Goal: Task Accomplishment & Management: Manage account settings

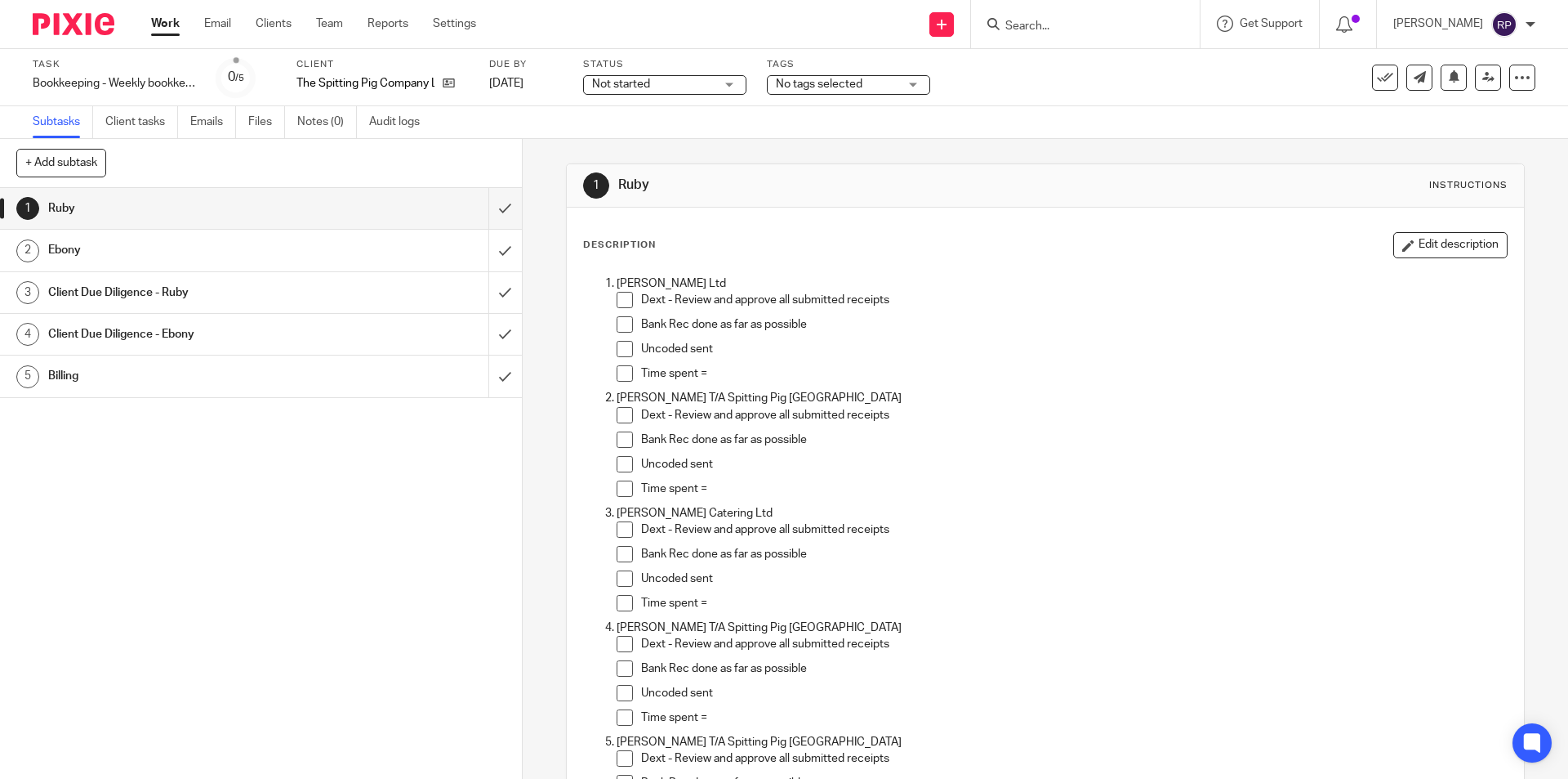
click at [616, 304] on span at bounding box center [624, 299] width 16 height 16
click at [618, 330] on span at bounding box center [624, 324] width 16 height 16
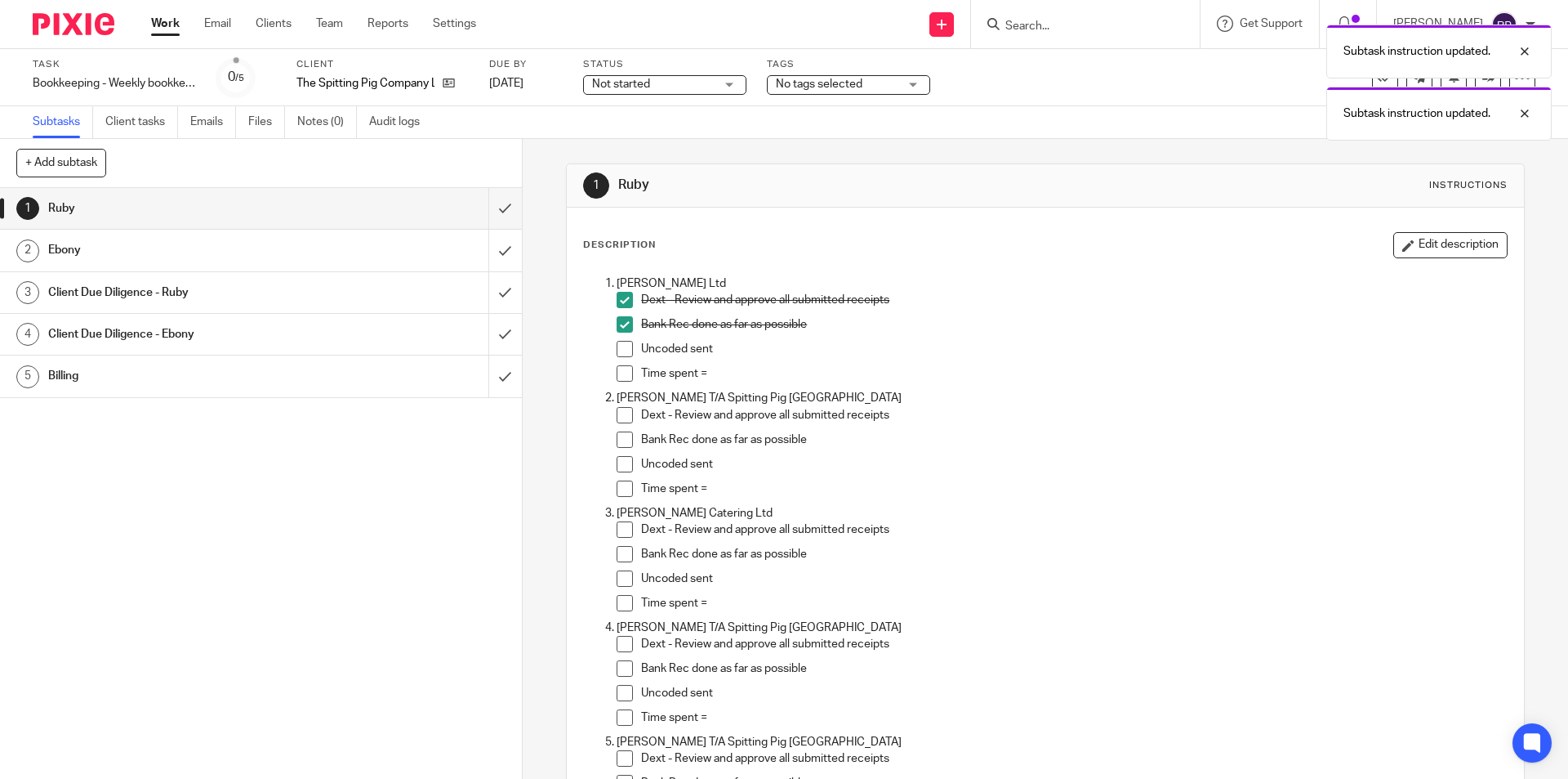
click at [619, 343] on span at bounding box center [624, 349] width 16 height 16
click at [1403, 247] on icon "button" at bounding box center [1408, 245] width 13 height 13
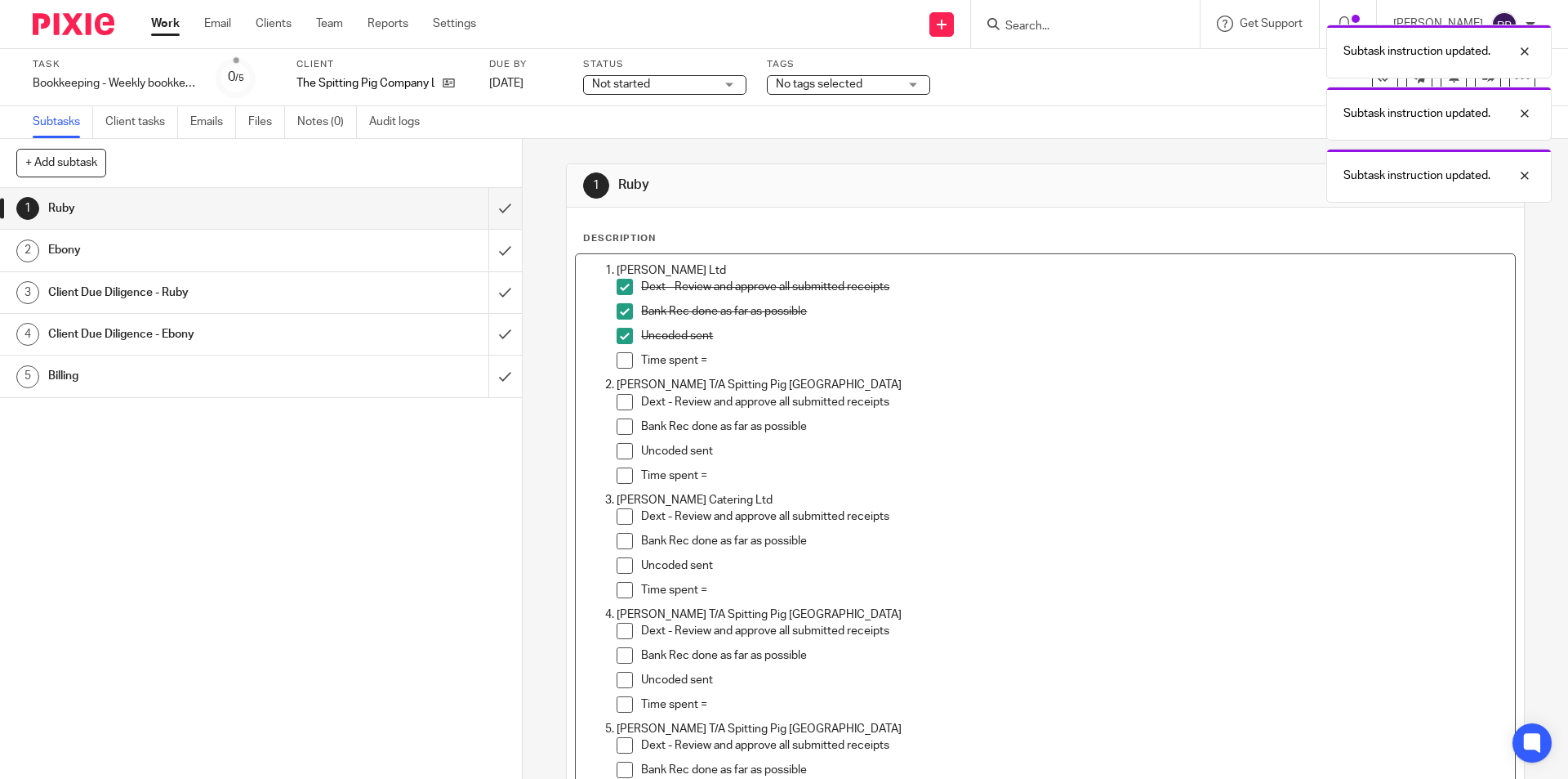
click at [729, 355] on p "Time spent =" at bounding box center [1073, 360] width 865 height 16
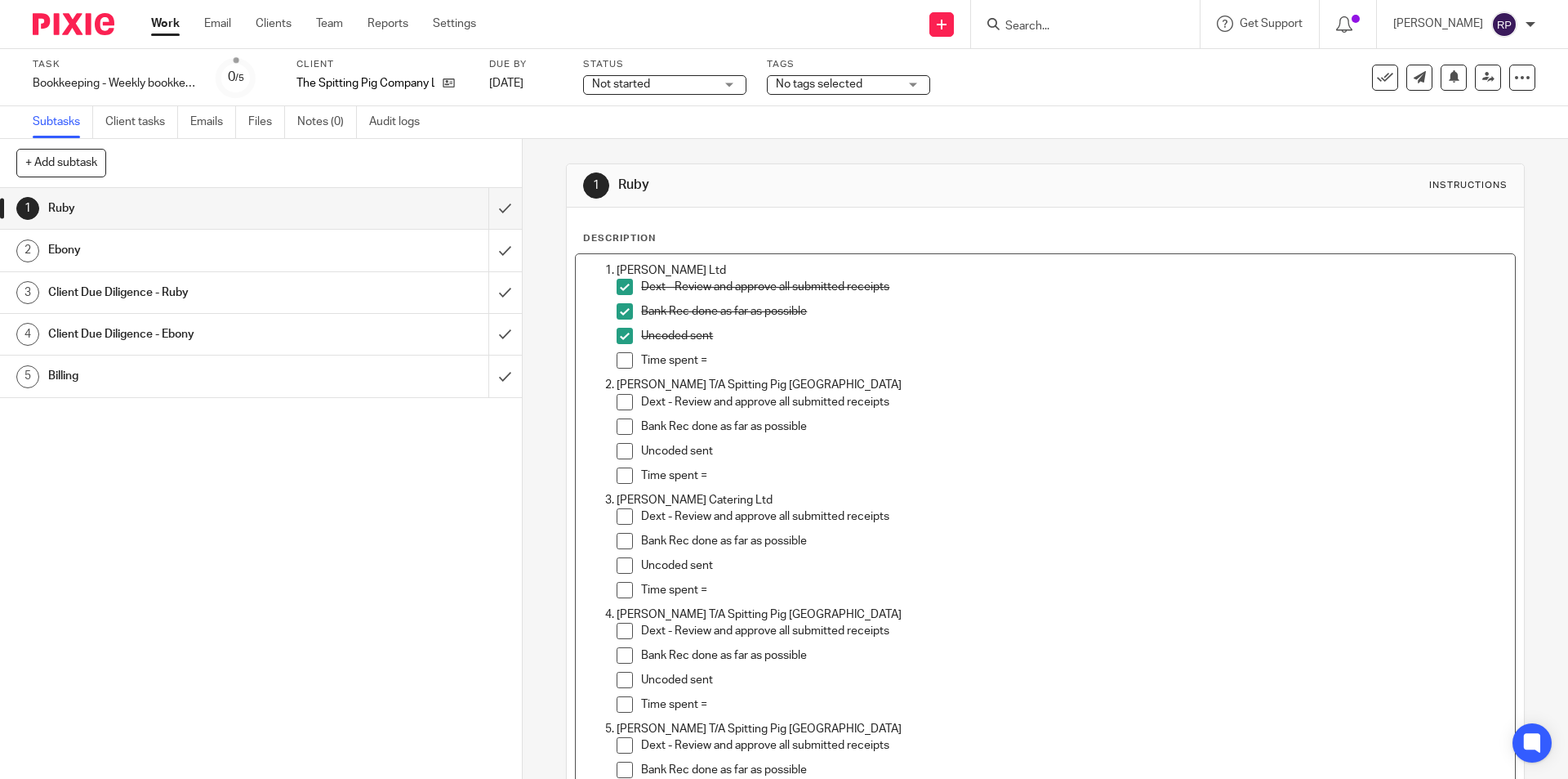
click at [764, 356] on p "Time spent =" at bounding box center [1073, 360] width 865 height 16
click at [728, 471] on p "Time spent =" at bounding box center [1073, 475] width 865 height 16
click at [625, 399] on span at bounding box center [624, 402] width 16 height 16
click at [627, 424] on span at bounding box center [624, 426] width 16 height 16
click at [616, 447] on span at bounding box center [624, 450] width 16 height 16
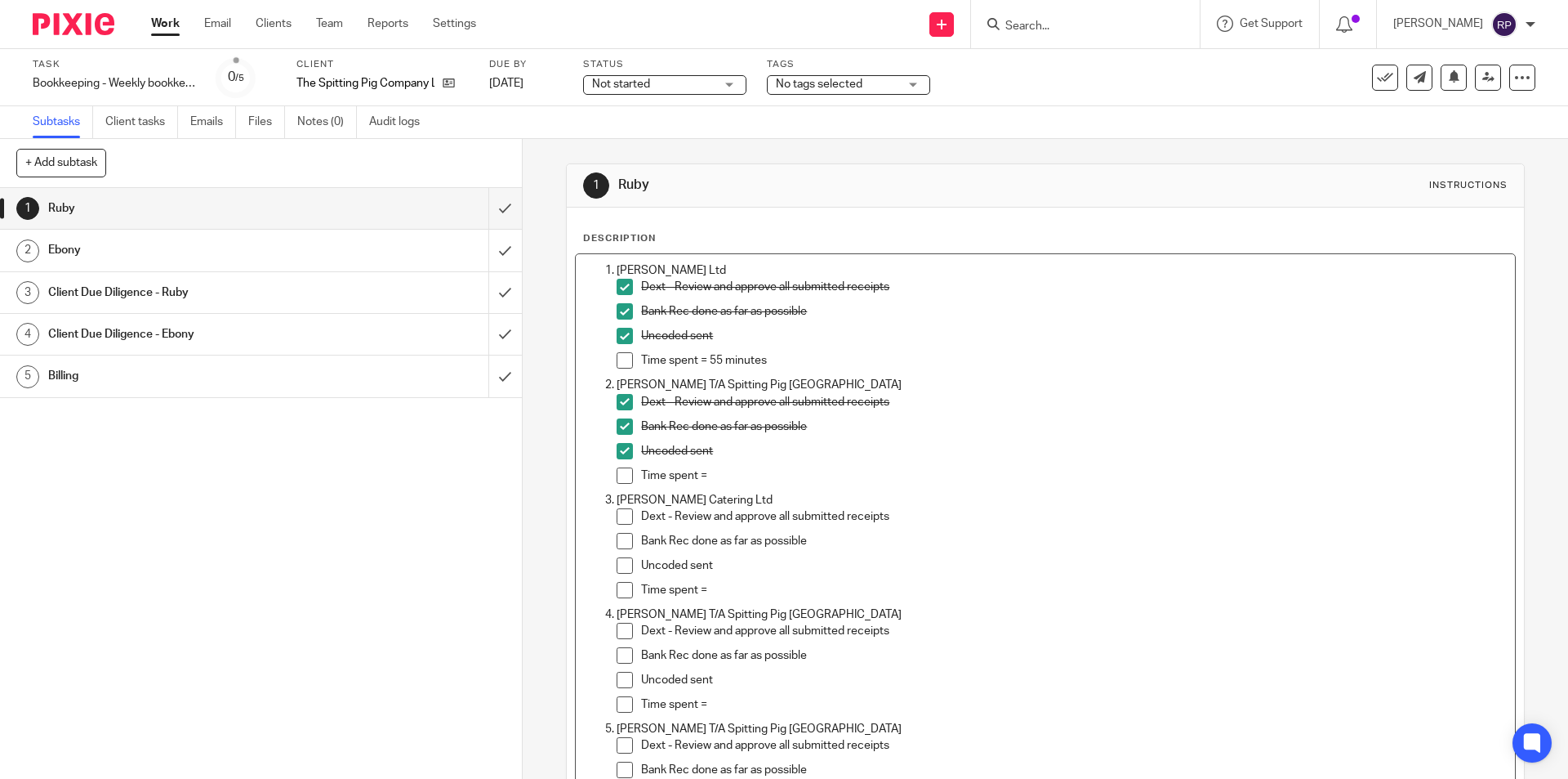
click at [729, 481] on p "Time spent =" at bounding box center [1073, 475] width 865 height 16
drag, startPoint x: 741, startPoint y: 571, endPoint x: 720, endPoint y: 590, distance: 28.3
click at [737, 577] on div "Uncoded sent" at bounding box center [1073, 569] width 865 height 24
click at [720, 590] on p "Time spent =" at bounding box center [1073, 589] width 865 height 16
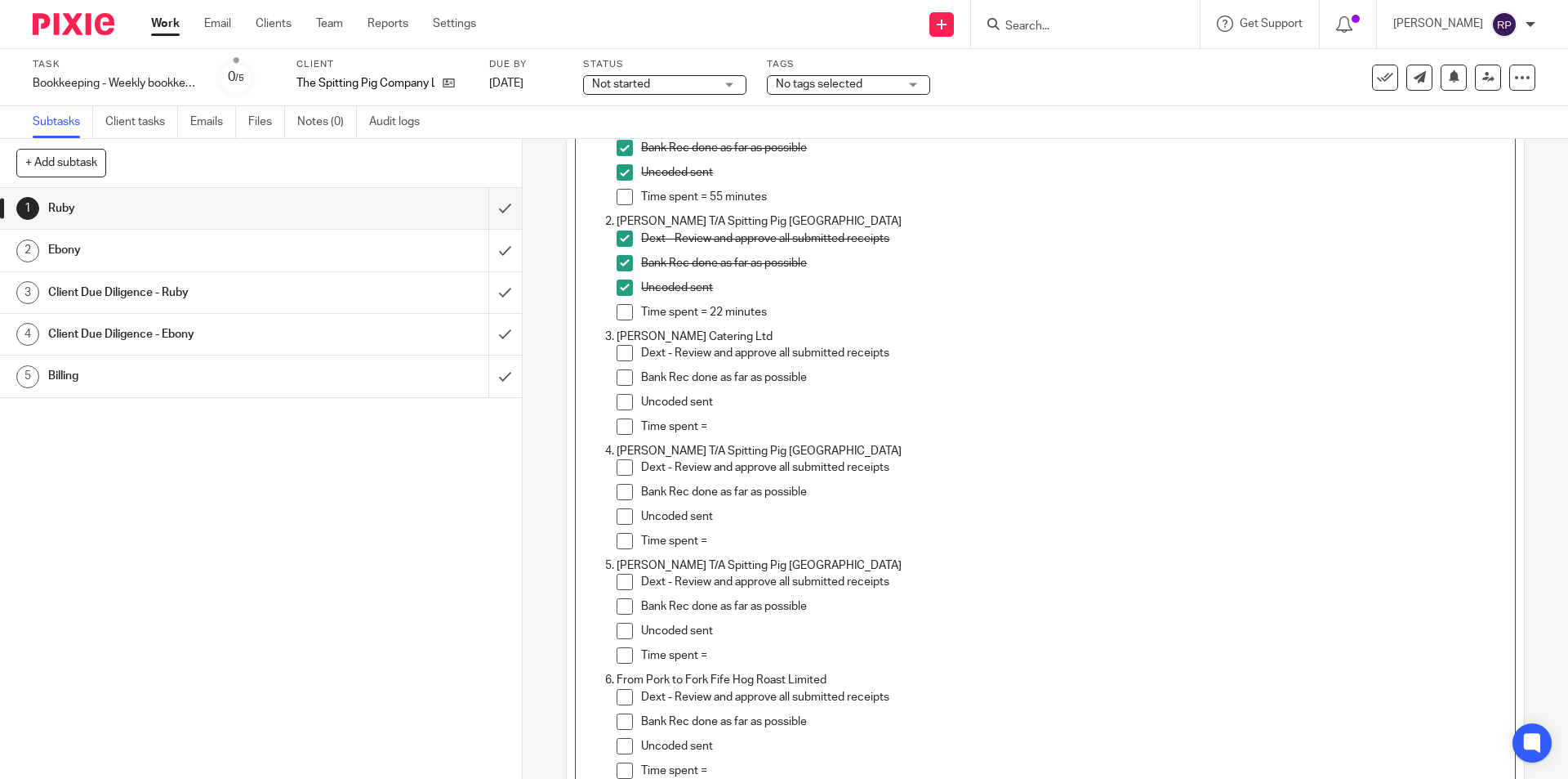
click at [618, 358] on span at bounding box center [624, 352] width 16 height 16
click at [618, 380] on span at bounding box center [624, 377] width 16 height 16
click at [624, 398] on span at bounding box center [624, 402] width 16 height 16
click at [739, 424] on p "Time spent =" at bounding box center [1073, 426] width 865 height 16
click at [706, 424] on p "Time spent =" at bounding box center [1073, 426] width 865 height 16
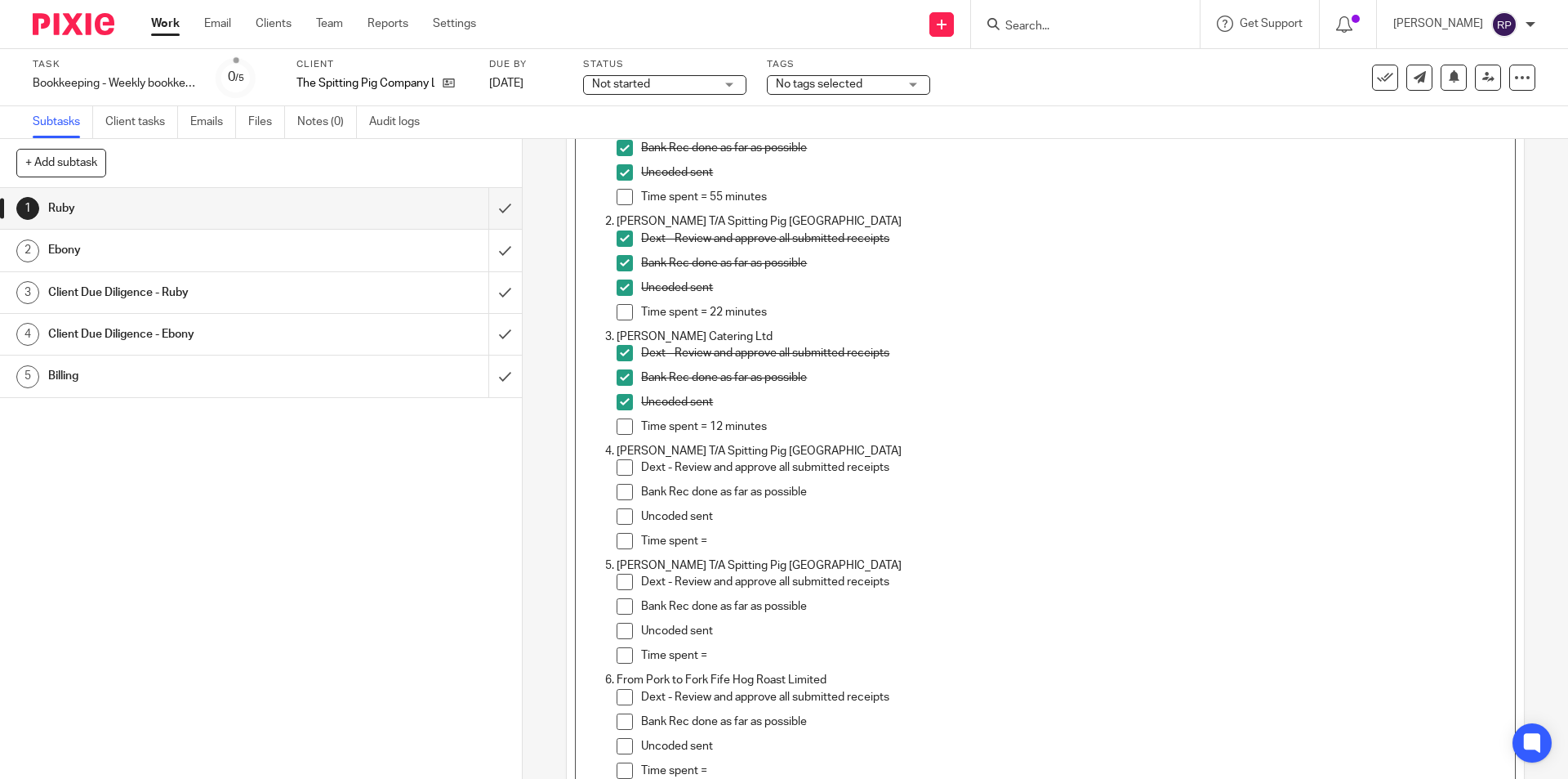
click at [742, 530] on div "Uncoded sent" at bounding box center [1073, 520] width 865 height 24
click at [739, 543] on p "Time spent =" at bounding box center [1073, 540] width 865 height 16
click at [618, 474] on span at bounding box center [624, 467] width 16 height 16
click at [618, 487] on span at bounding box center [624, 492] width 16 height 16
click at [618, 507] on li "Bank Rec done as far as possible" at bounding box center [1061, 496] width 889 height 24
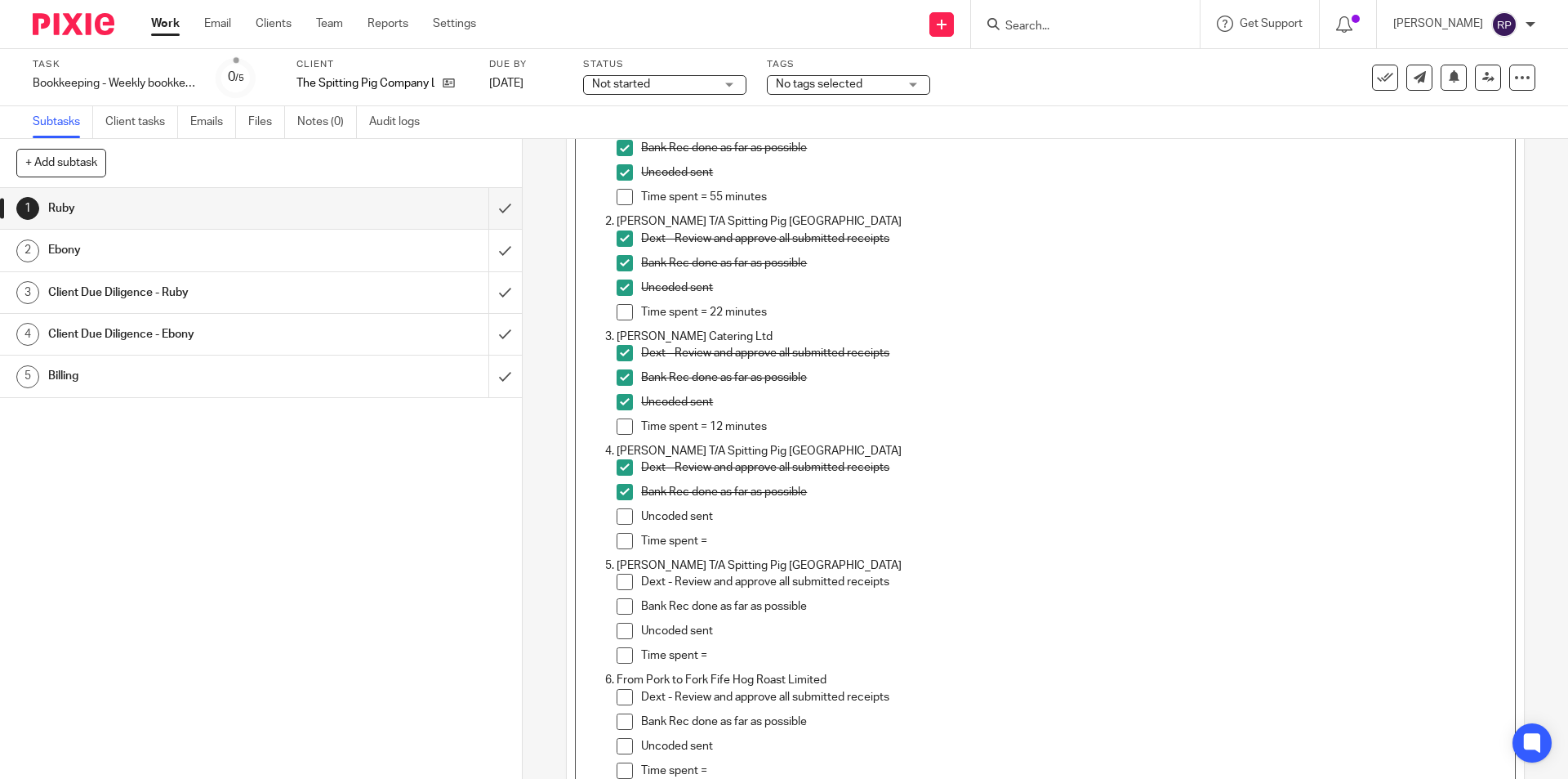
click at [621, 513] on span at bounding box center [624, 516] width 16 height 16
click at [731, 543] on p "Time spent =" at bounding box center [1073, 540] width 865 height 16
click at [742, 542] on p "Time spent =" at bounding box center [1073, 540] width 865 height 16
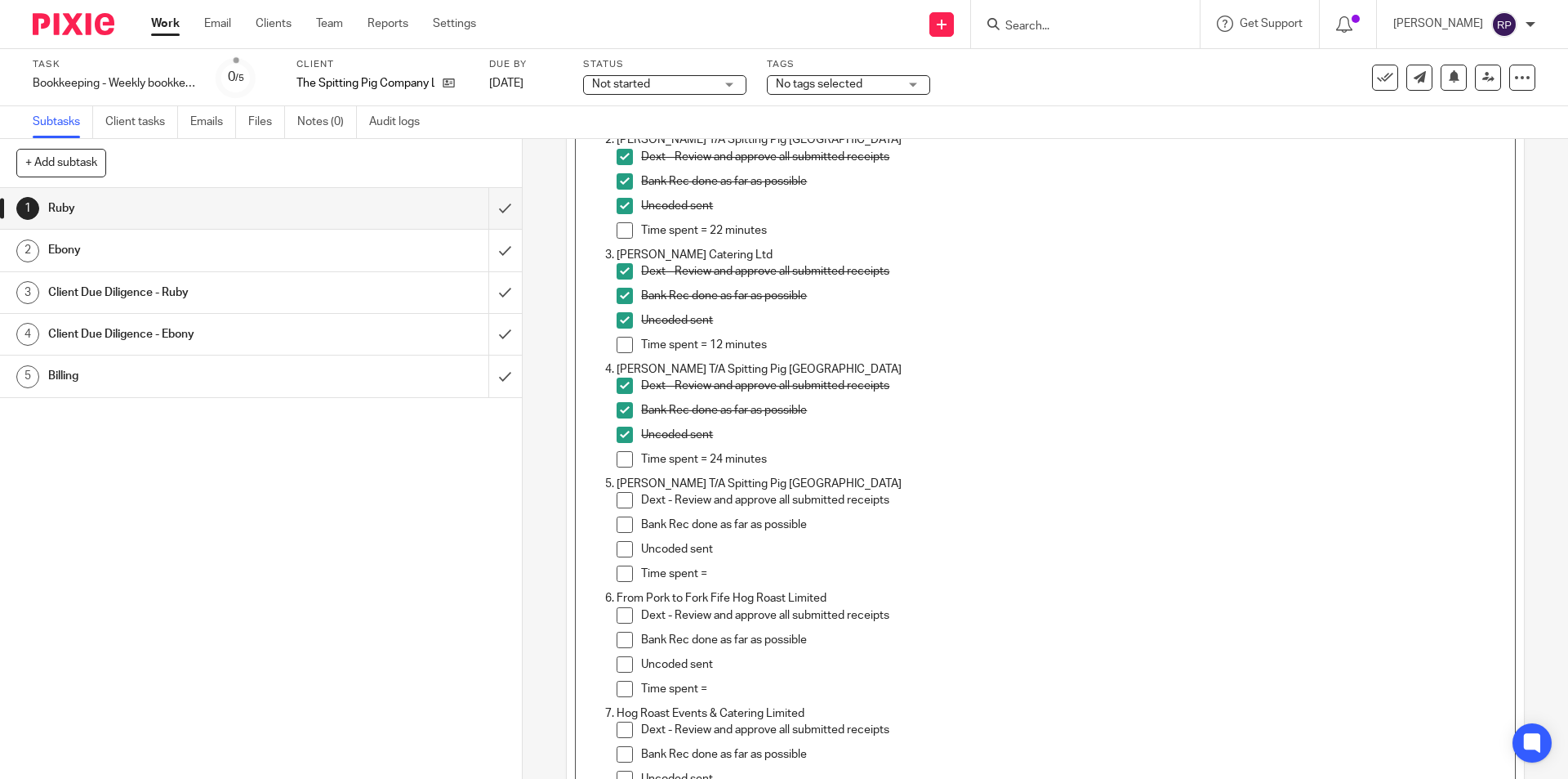
scroll to position [327, 0]
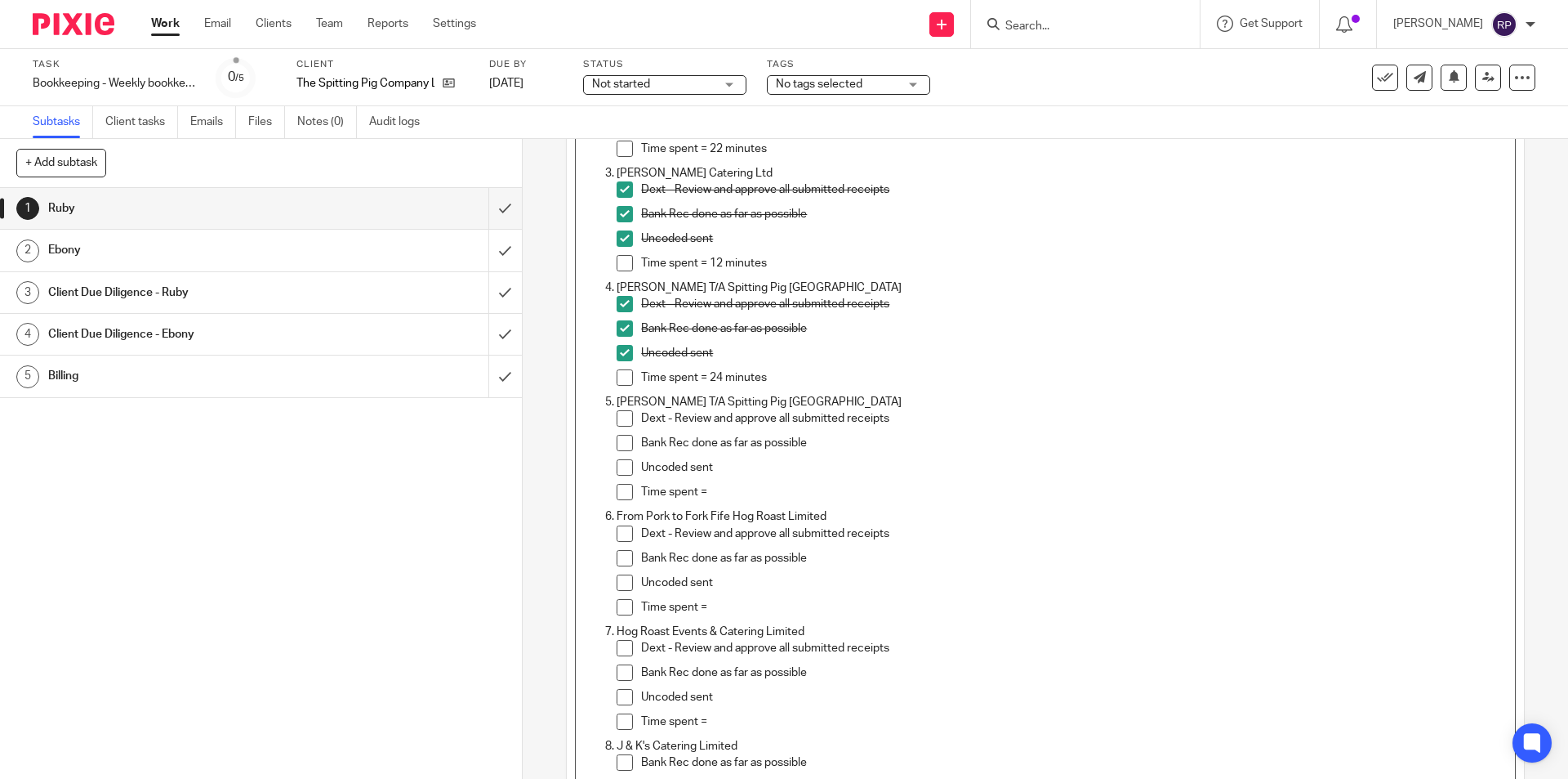
click at [721, 593] on div "Uncoded sent" at bounding box center [1073, 587] width 865 height 24
click at [728, 605] on p "Time spent =" at bounding box center [1073, 607] width 865 height 16
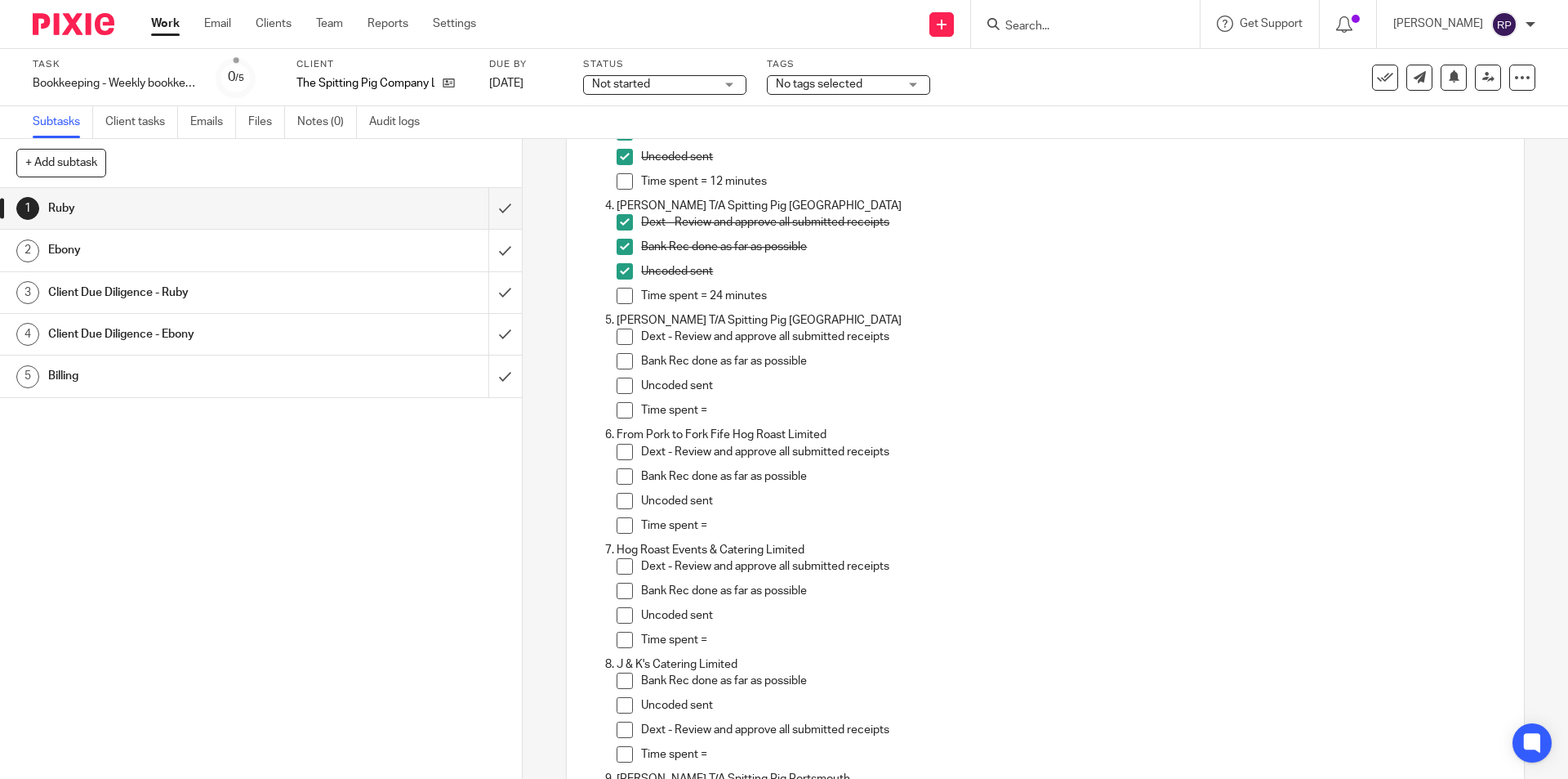
drag, startPoint x: 621, startPoint y: 339, endPoint x: 616, endPoint y: 355, distance: 16.8
click at [621, 339] on span at bounding box center [624, 336] width 16 height 16
click at [616, 366] on span at bounding box center [624, 361] width 16 height 16
click at [616, 382] on span at bounding box center [624, 385] width 16 height 16
click at [719, 404] on p "Time spent =" at bounding box center [1073, 409] width 865 height 16
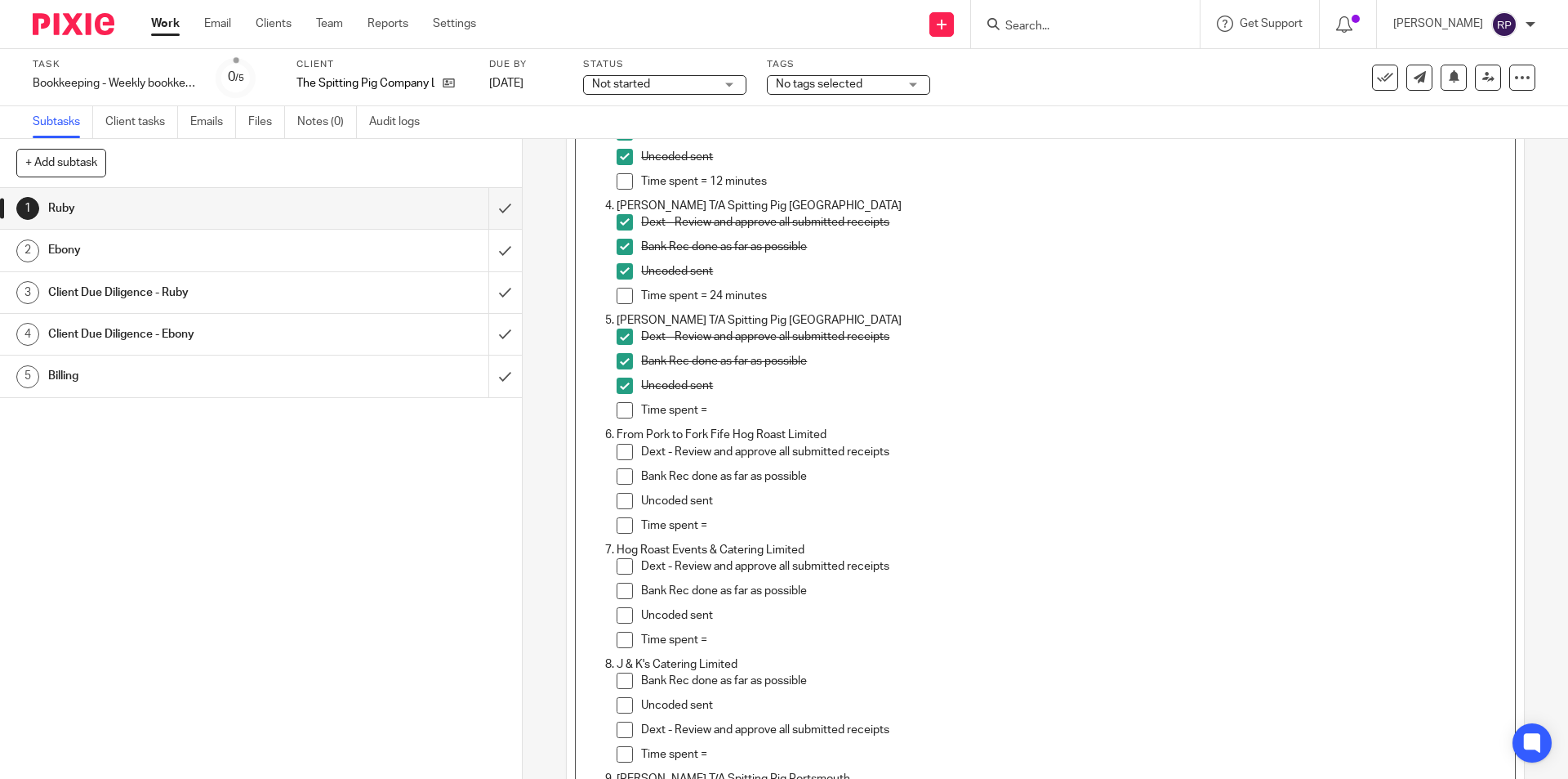
click at [624, 339] on span at bounding box center [624, 336] width 16 height 16
click at [622, 368] on span at bounding box center [624, 361] width 16 height 16
click at [622, 382] on span at bounding box center [624, 385] width 16 height 16
click at [616, 456] on span at bounding box center [624, 451] width 16 height 16
click at [620, 485] on li "Bank Rec done as far as possible" at bounding box center [1061, 480] width 889 height 24
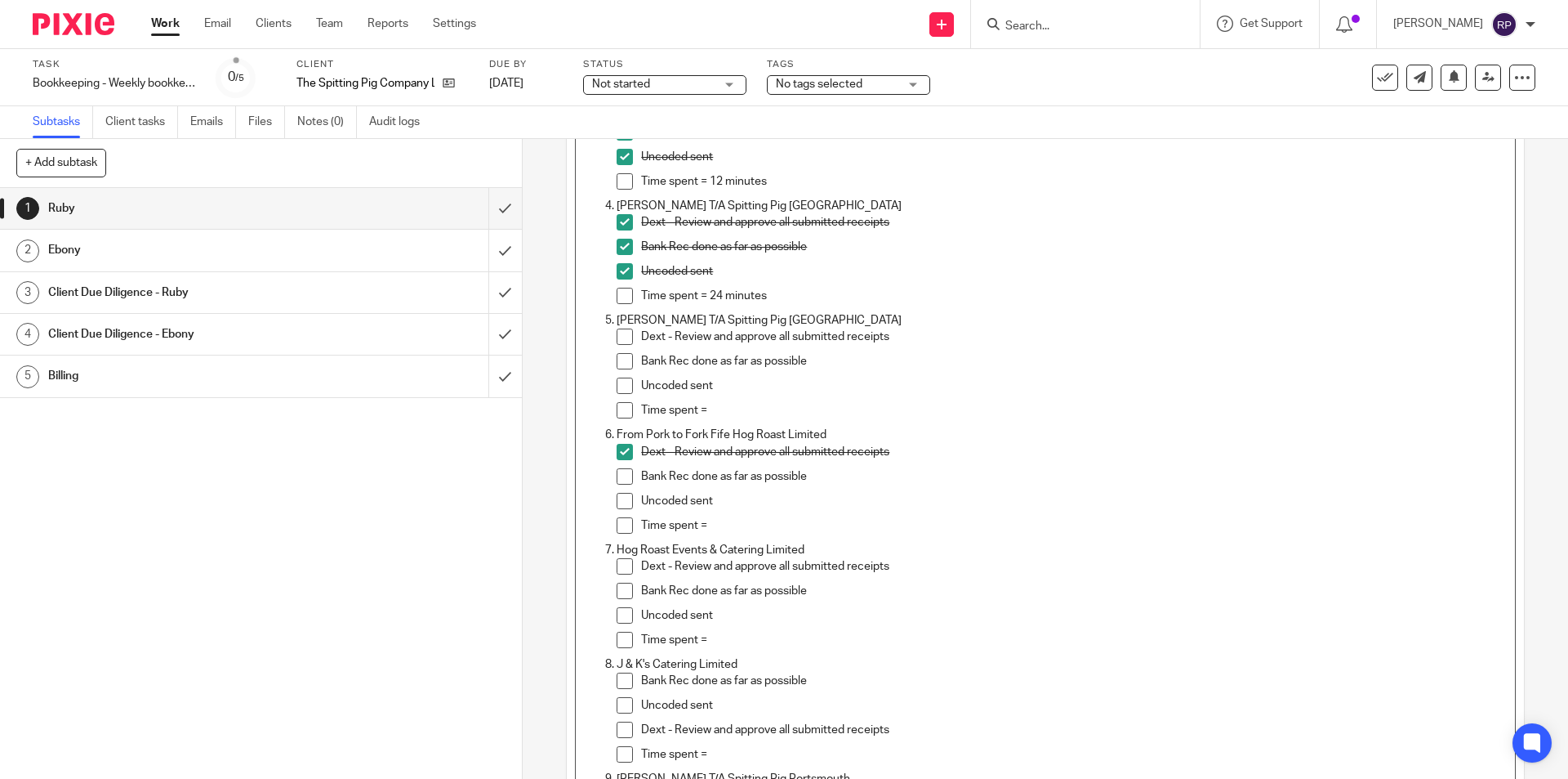
click at [620, 503] on span at bounding box center [624, 500] width 16 height 16
click at [631, 472] on li "Bank Rec done as far as possible" at bounding box center [1061, 480] width 889 height 24
click at [616, 478] on span at bounding box center [624, 476] width 16 height 16
click at [718, 523] on p "Time spent =" at bounding box center [1073, 525] width 865 height 16
click at [720, 626] on div "Uncoded sent" at bounding box center [1073, 619] width 865 height 24
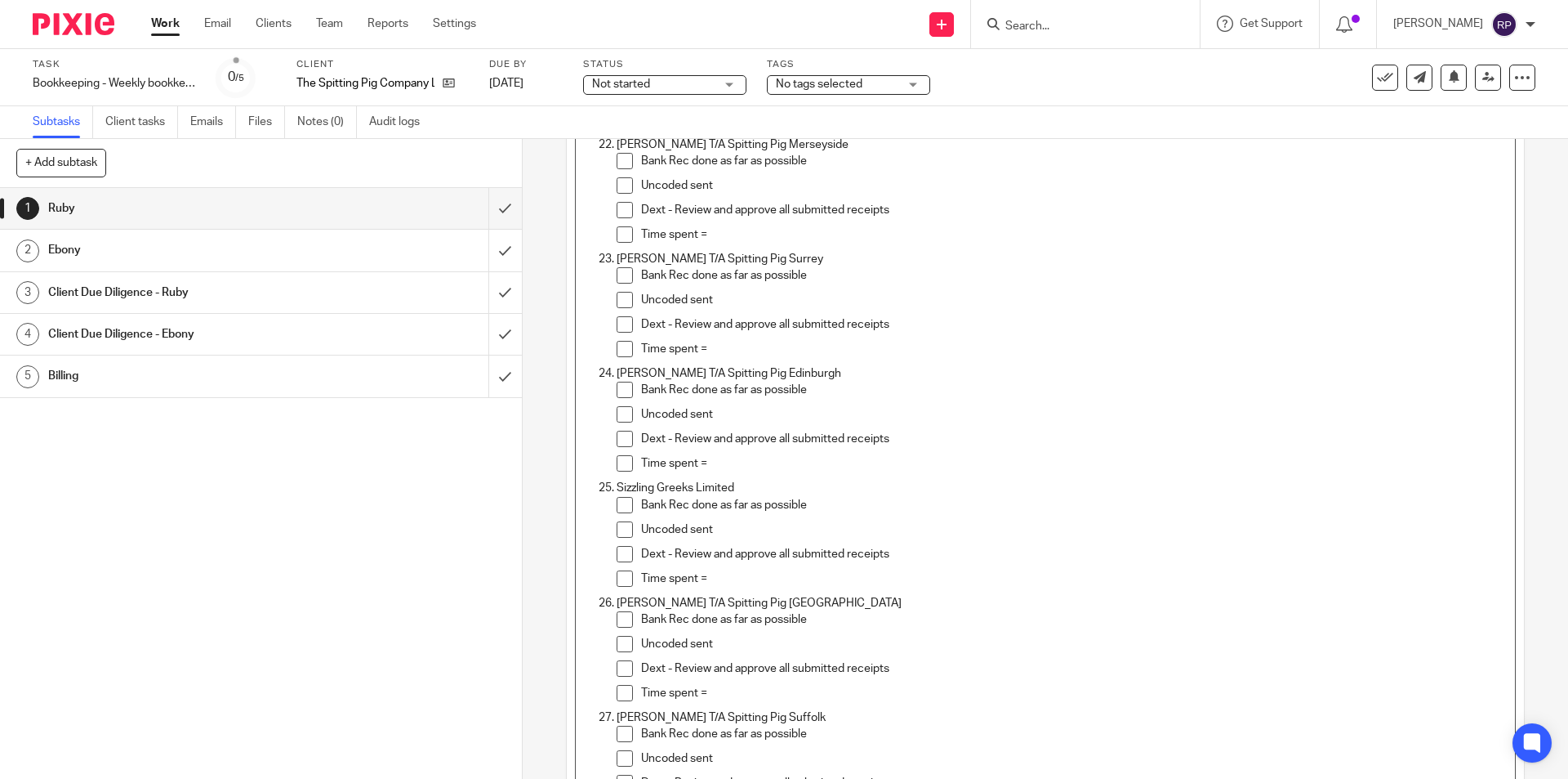
scroll to position [2729, 0]
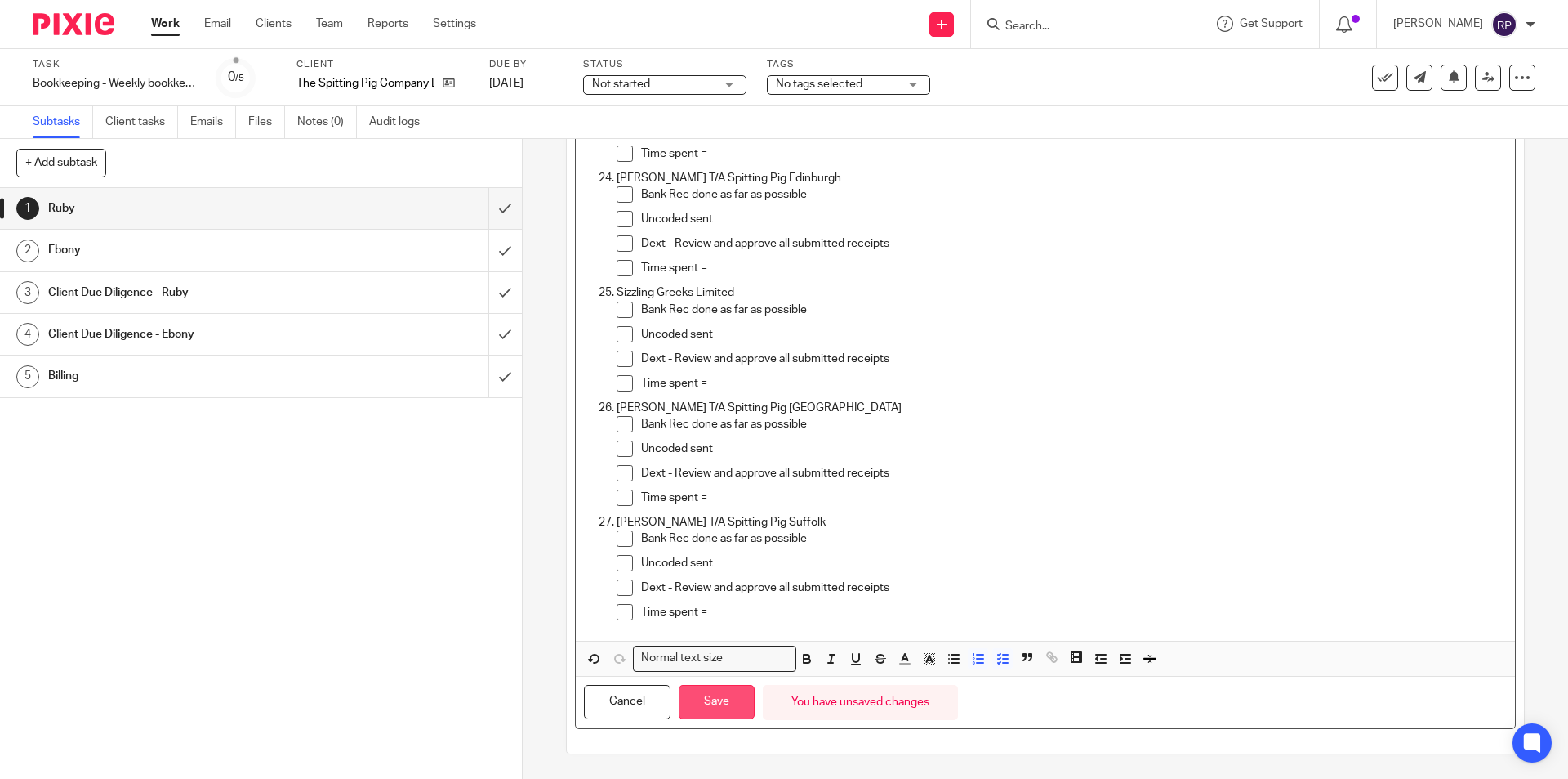
click at [711, 694] on button "Save" at bounding box center [716, 703] width 76 height 35
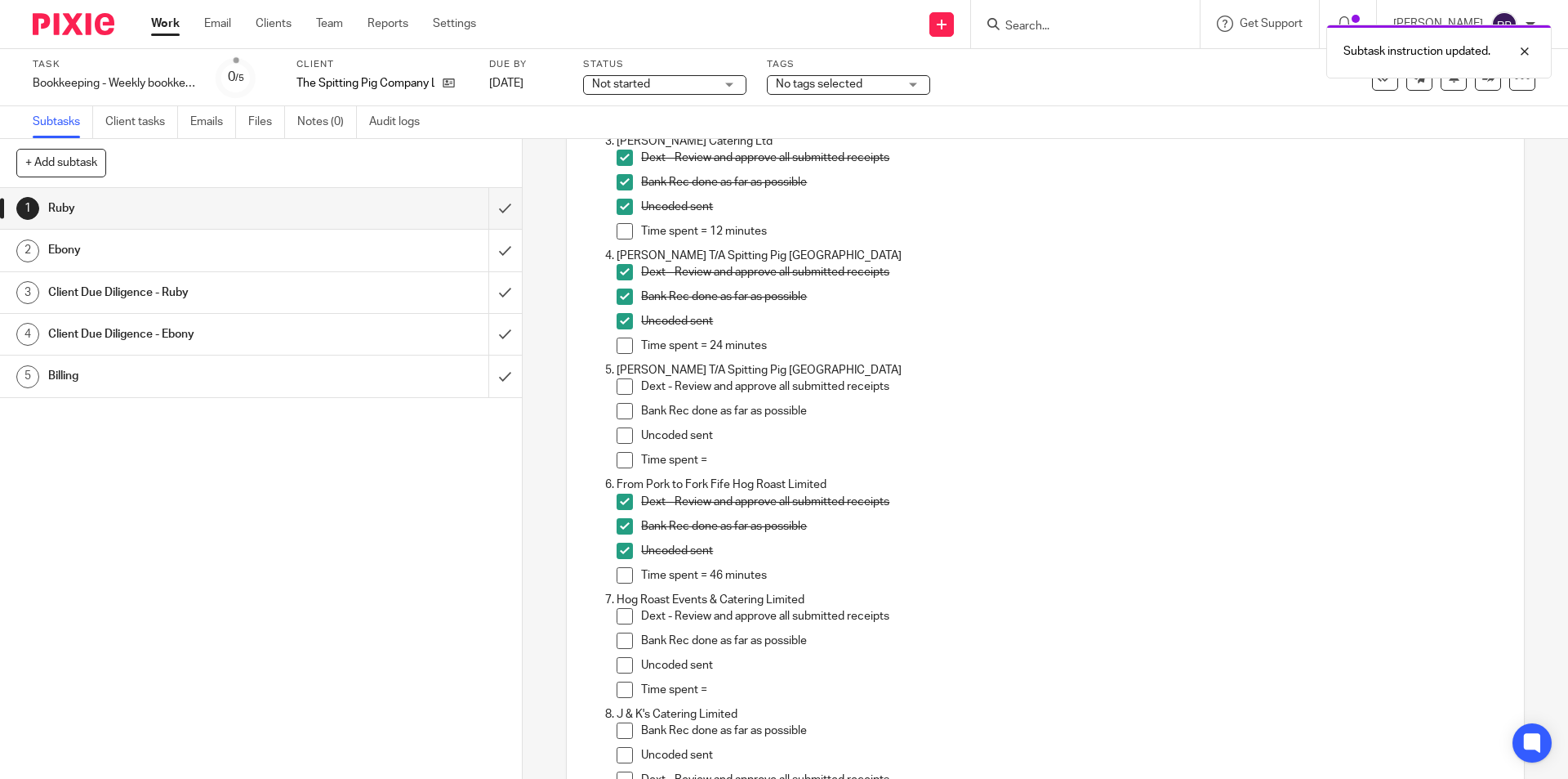
scroll to position [0, 0]
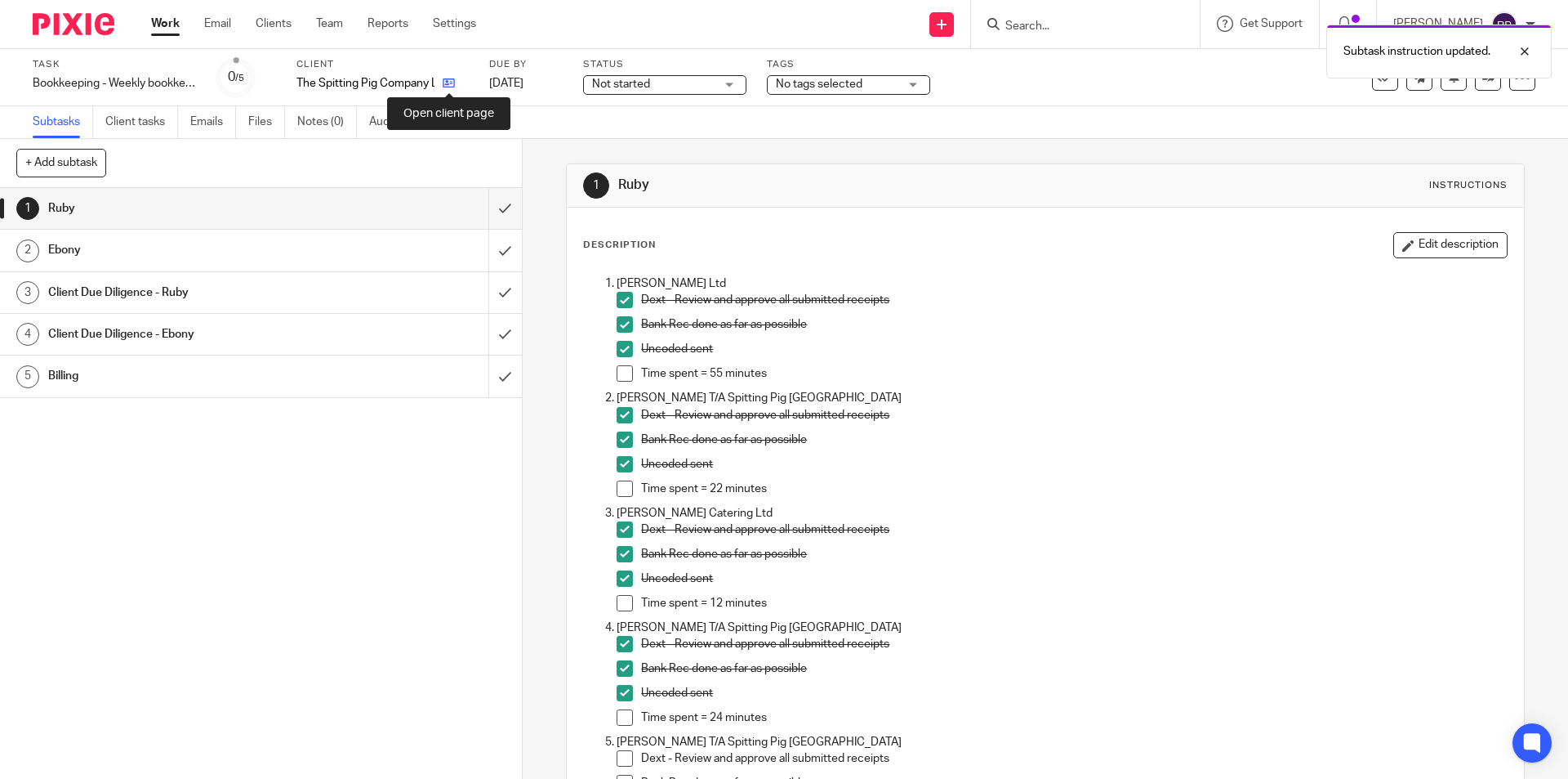
click at [452, 87] on icon at bounding box center [448, 82] width 13 height 13
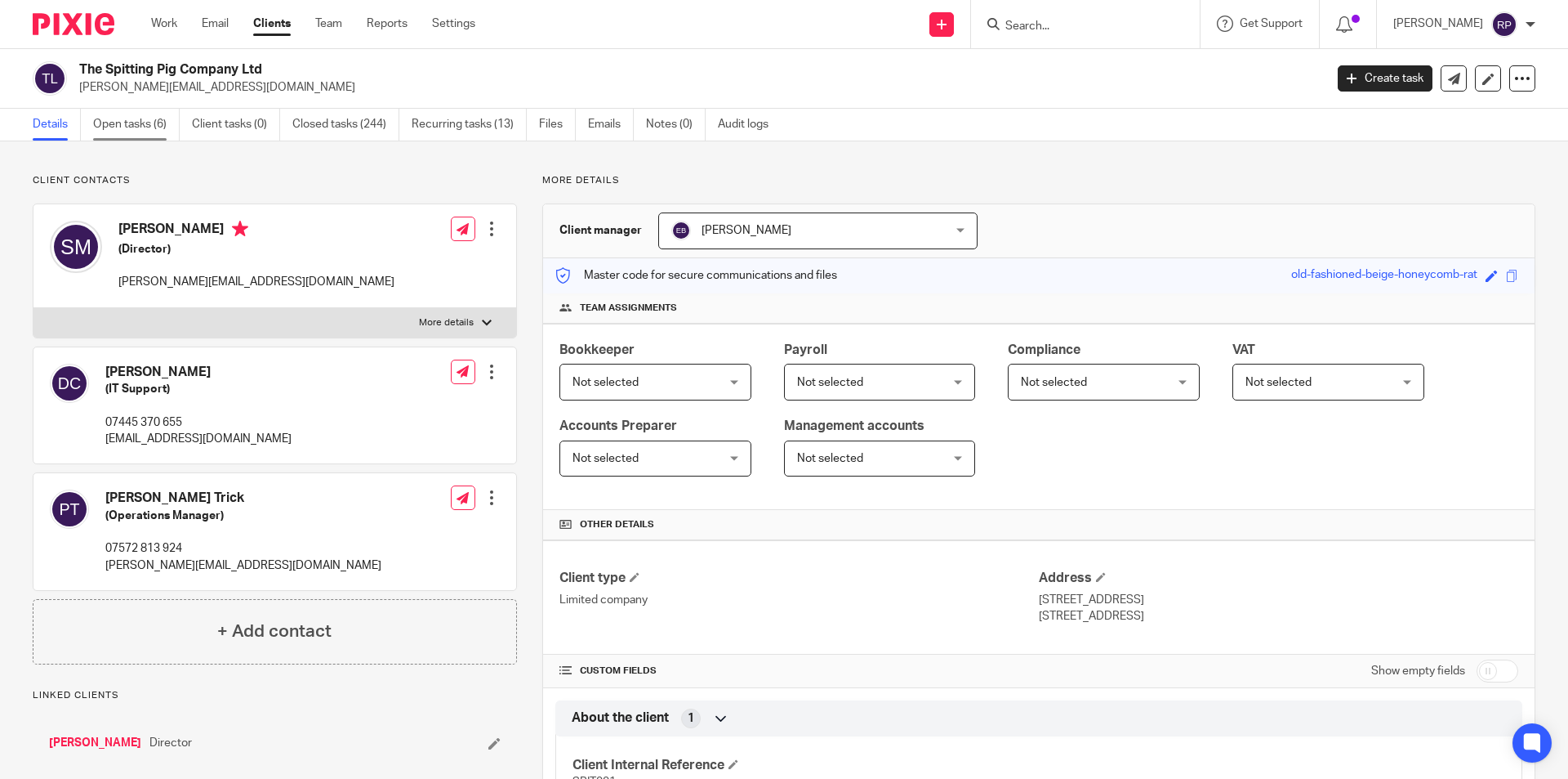
click at [160, 119] on link "Open tasks (6)" at bounding box center [136, 124] width 87 height 32
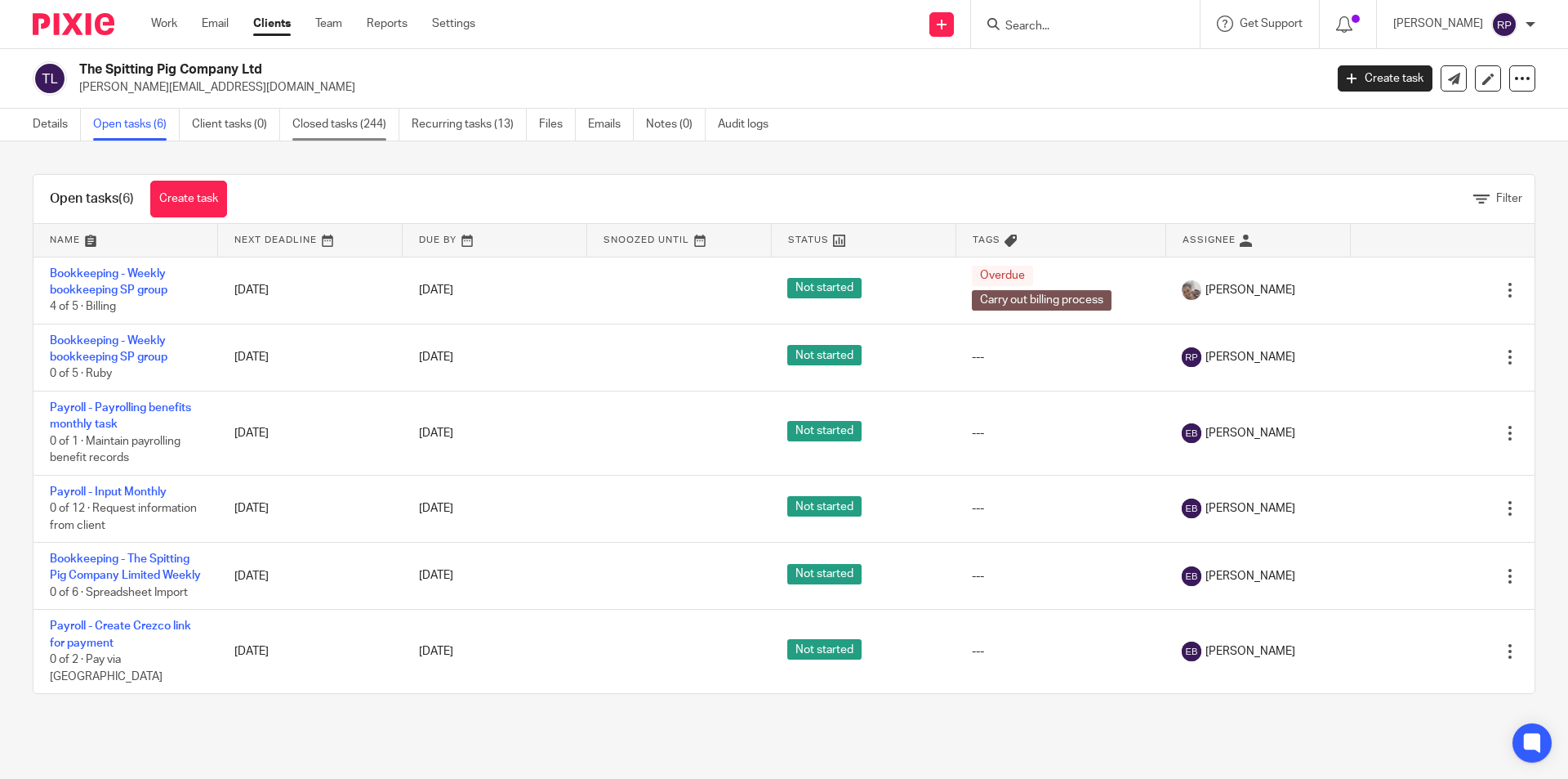
click at [344, 122] on link "Closed tasks (244)" at bounding box center [345, 124] width 107 height 32
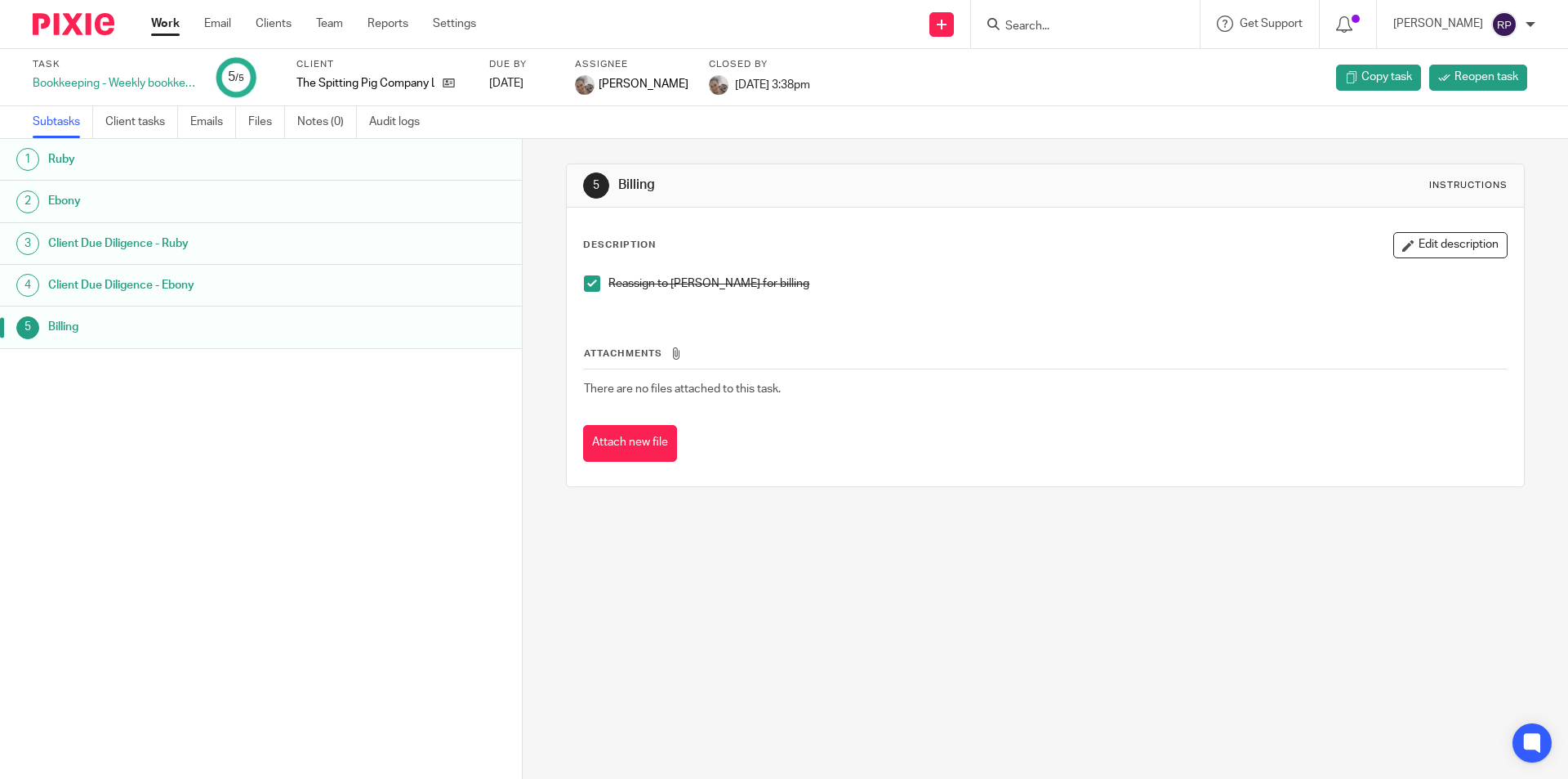
click at [160, 238] on h1 "Client Due Diligence - Ruby" at bounding box center [201, 243] width 306 height 24
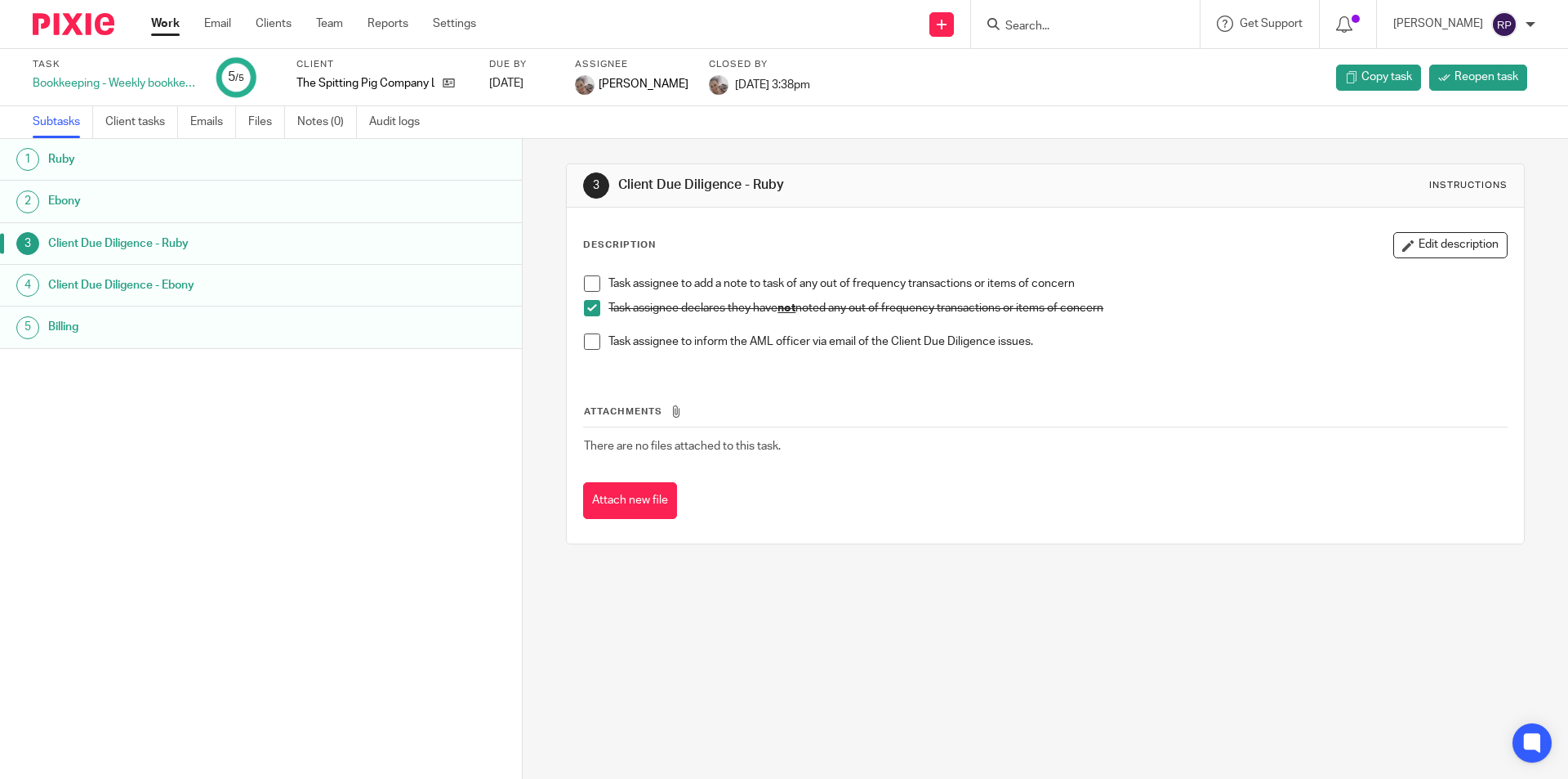
click at [87, 167] on h1 "Ruby" at bounding box center [201, 159] width 306 height 24
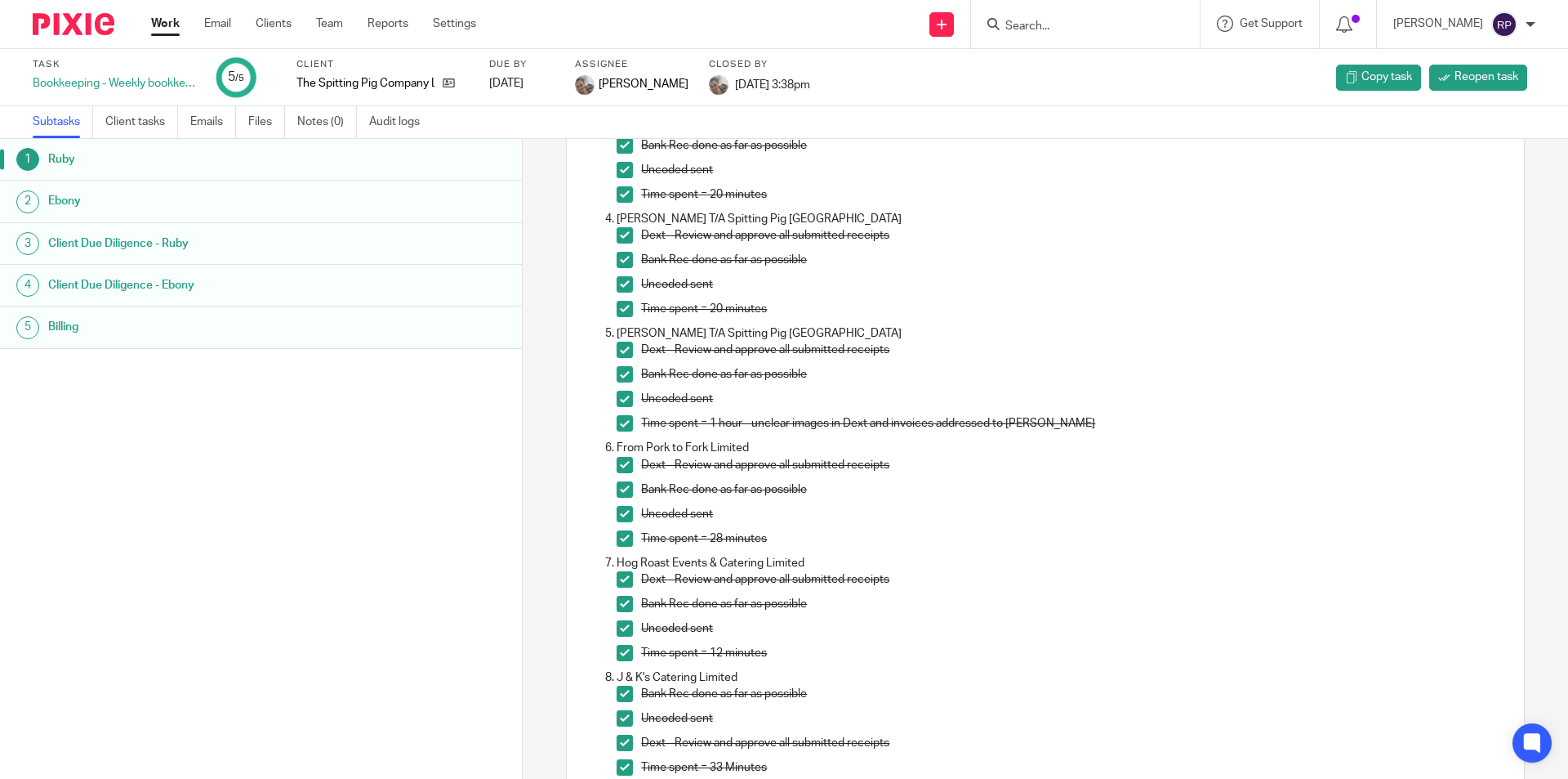
scroll to position [491, 0]
